Goal: Find specific page/section: Find specific page/section

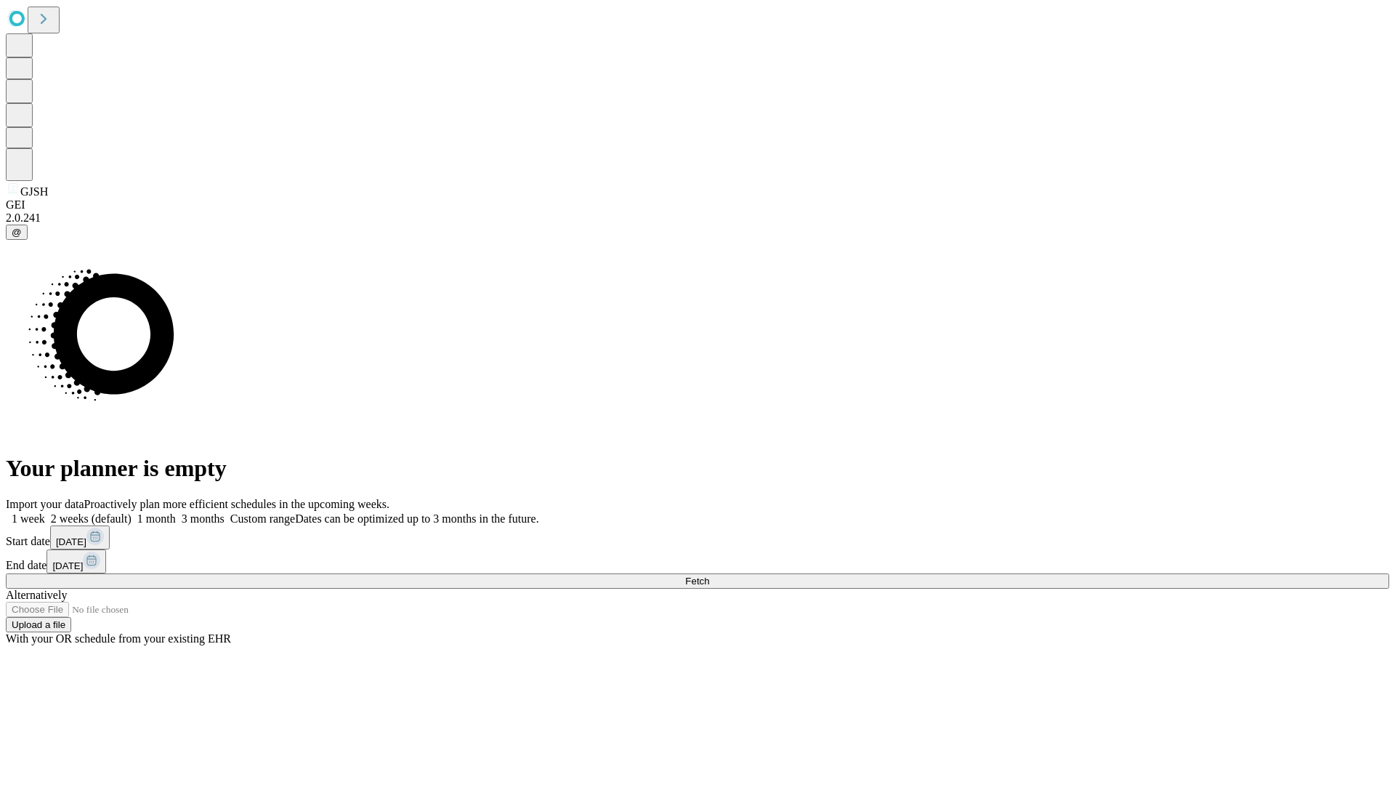
click at [709, 576] on span "Fetch" at bounding box center [697, 581] width 24 height 11
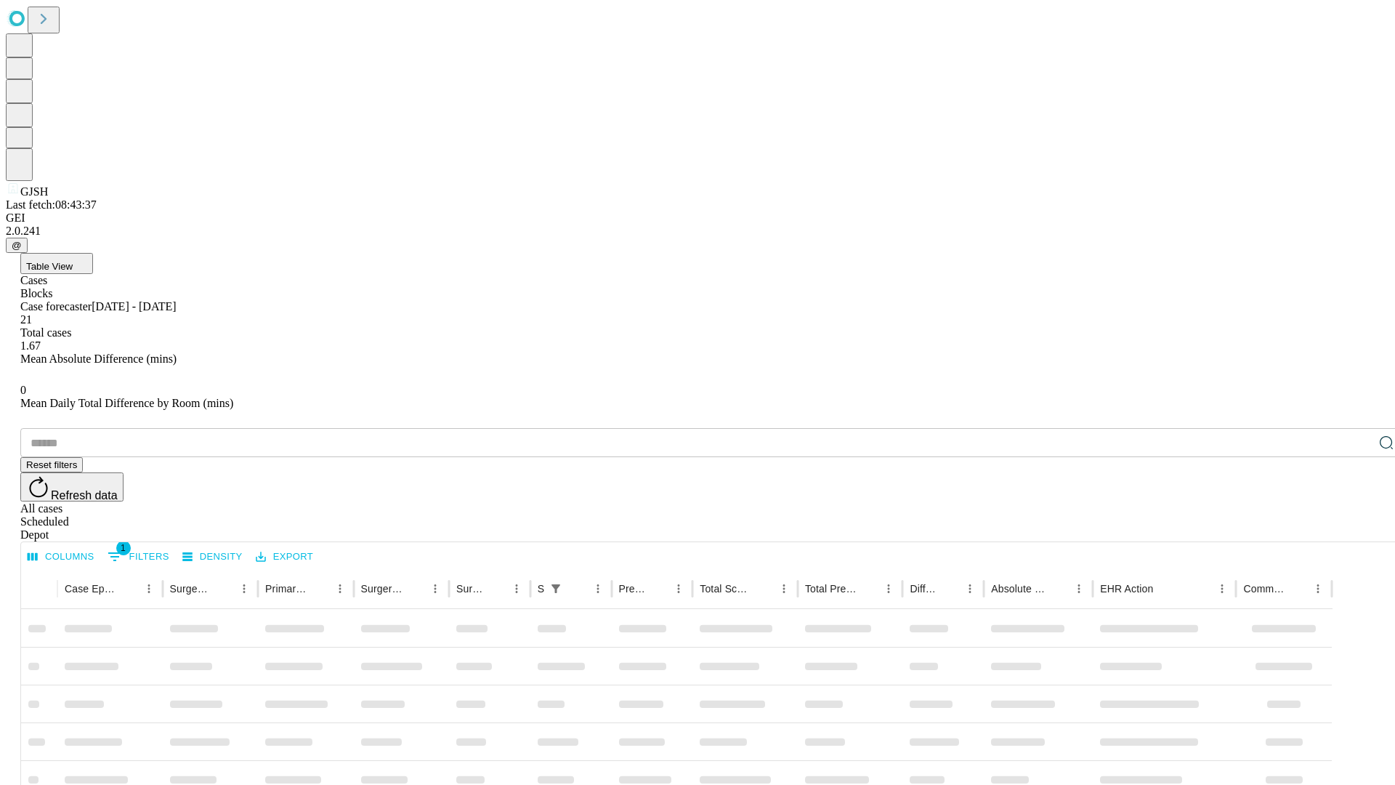
click at [1357, 528] on div "Depot" at bounding box center [712, 534] width 1384 height 13
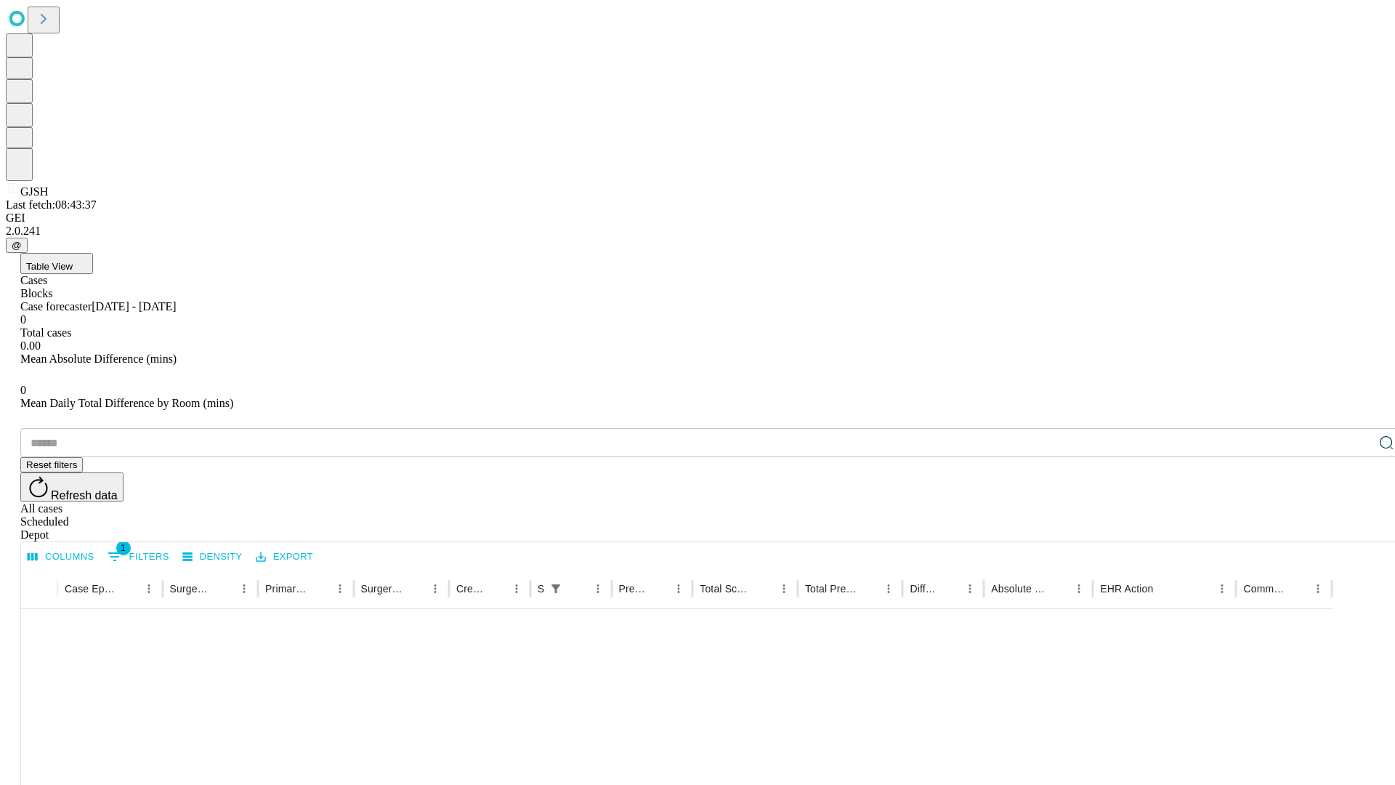
click at [1239, 502] on div "All cases" at bounding box center [712, 508] width 1384 height 13
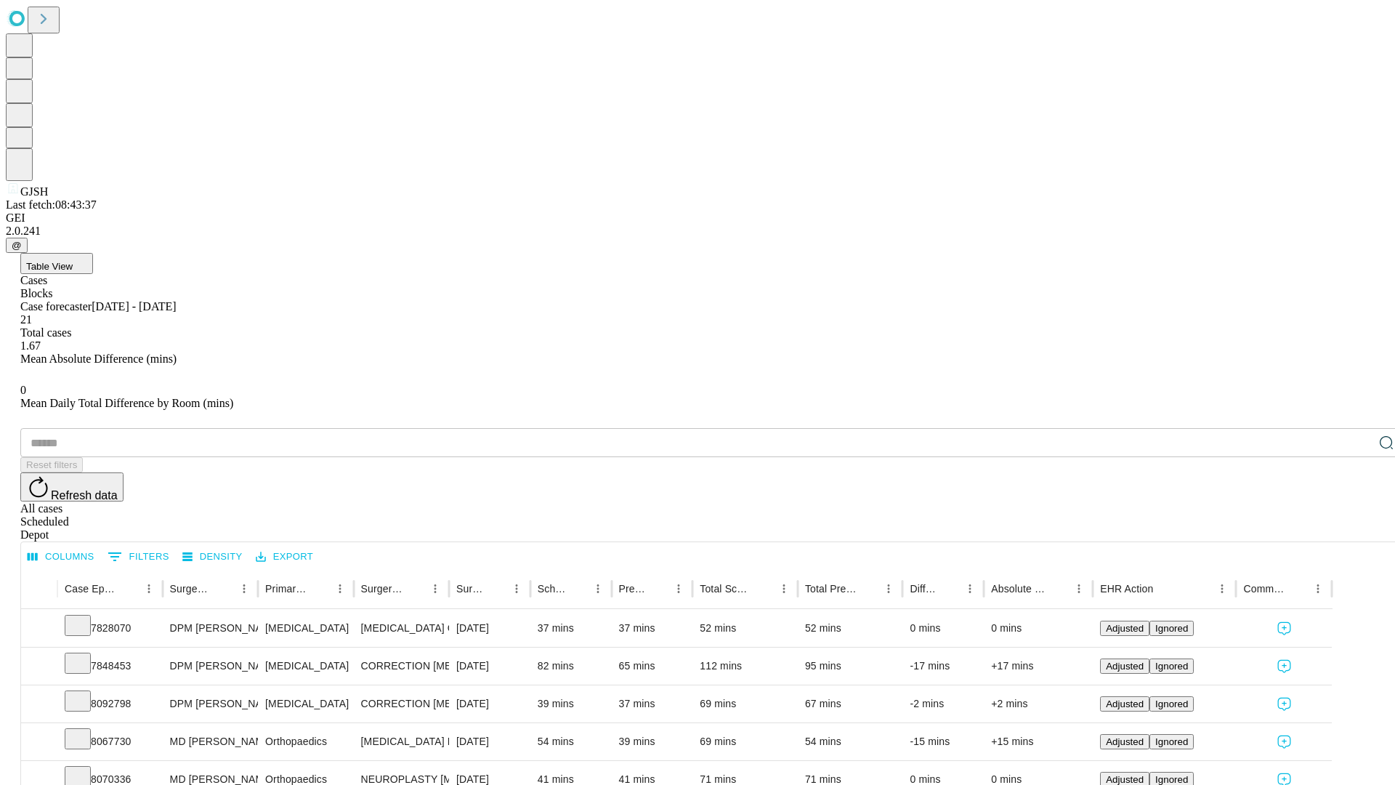
type input "*******"
